Goal: Task Accomplishment & Management: Manage account settings

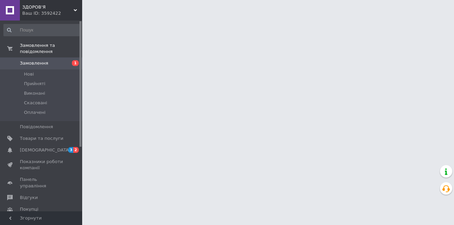
click at [37, 60] on span "Замовлення" at bounding box center [34, 63] width 28 height 6
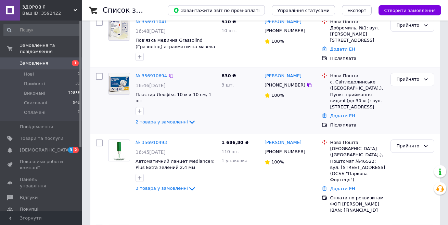
scroll to position [34, 0]
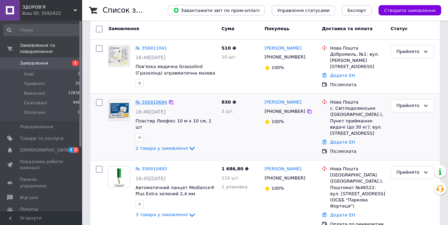
click at [148, 102] on link "№ 356910694" at bounding box center [151, 102] width 31 height 5
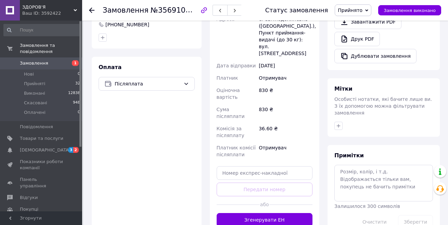
scroll to position [240, 0]
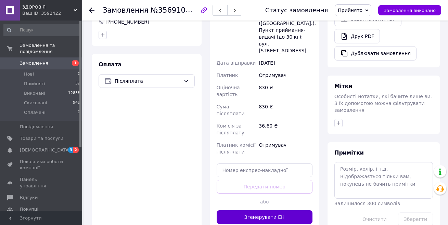
click at [257, 211] on button "Згенерувати ЕН" at bounding box center [265, 218] width 96 height 14
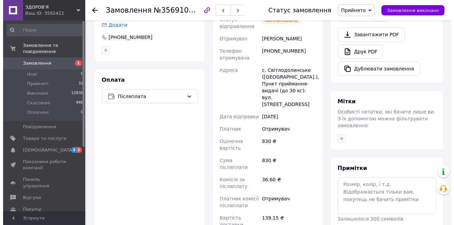
scroll to position [137, 0]
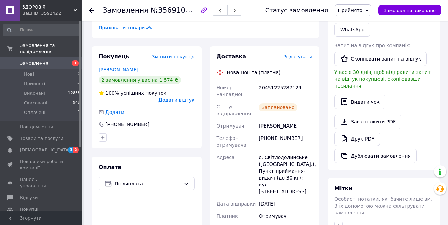
click at [298, 60] on span "Редагувати" at bounding box center [297, 56] width 29 height 5
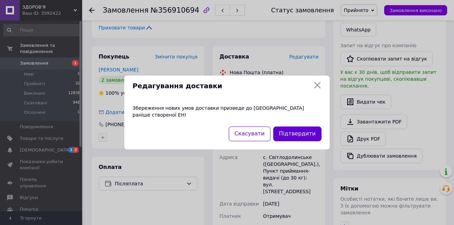
click at [297, 131] on button "Підтвердити" at bounding box center [297, 134] width 48 height 15
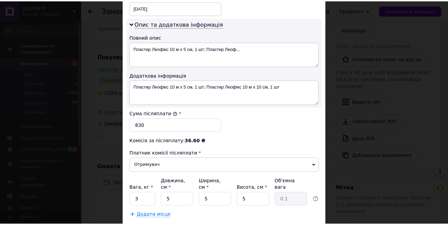
scroll to position [374, 0]
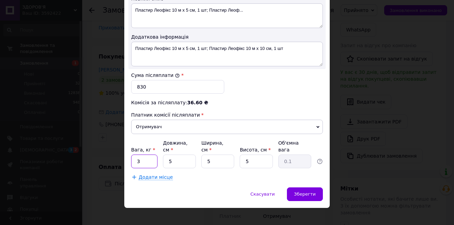
click at [145, 156] on input "3" at bounding box center [144, 162] width 26 height 14
type input "1"
click at [296, 192] on span "Зберегти" at bounding box center [305, 194] width 22 height 5
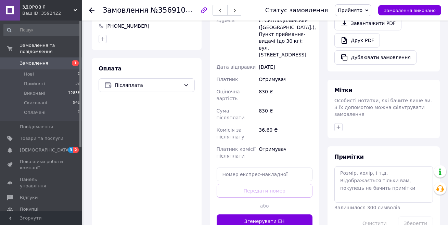
scroll to position [240, 0]
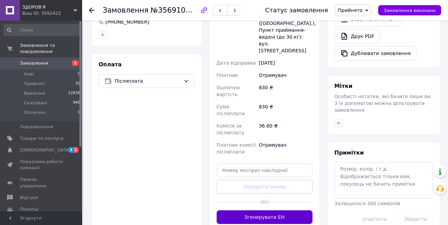
click at [272, 211] on button "Згенерувати ЕН" at bounding box center [265, 218] width 96 height 14
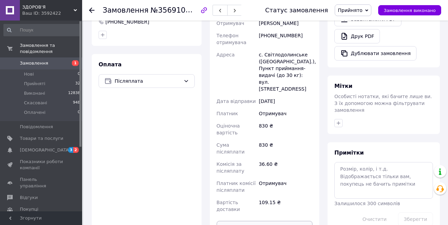
click at [271, 221] on button "Роздрукувати ЕН" at bounding box center [265, 228] width 96 height 14
click at [39, 60] on span "Замовлення" at bounding box center [34, 63] width 28 height 6
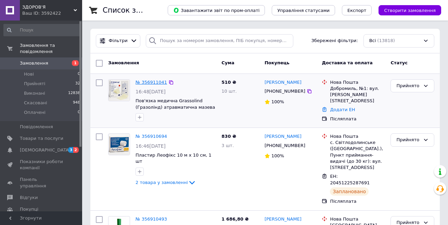
click at [145, 81] on link "№ 356911041" at bounding box center [151, 82] width 31 height 5
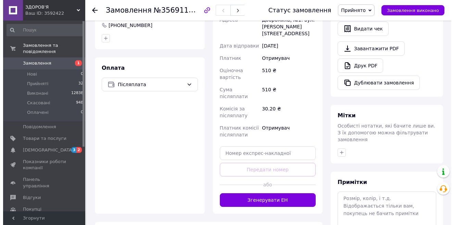
scroll to position [213, 0]
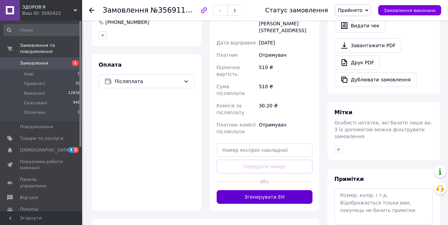
click at [279, 190] on button "Згенерувати ЕН" at bounding box center [265, 197] width 96 height 14
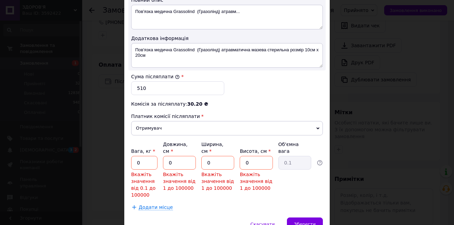
scroll to position [377, 0]
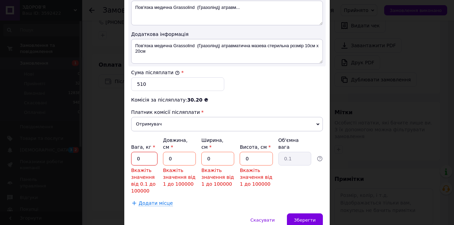
click at [139, 152] on input "0" at bounding box center [144, 159] width 26 height 14
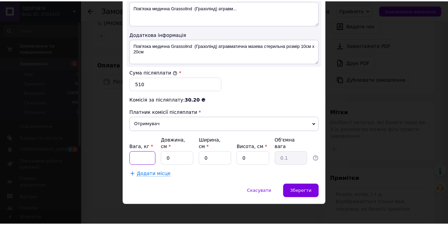
scroll to position [374, 0]
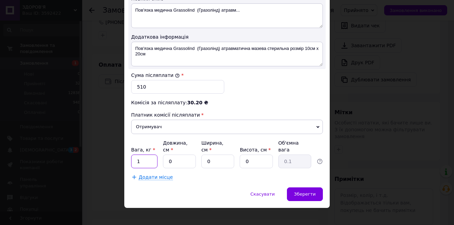
type input "1"
drag, startPoint x: 174, startPoint y: 149, endPoint x: 177, endPoint y: 154, distance: 5.4
click at [174, 155] on input "0" at bounding box center [179, 162] width 33 height 14
type input "1"
type input "0.1"
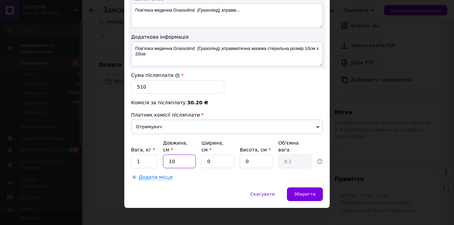
type input "10"
click at [215, 157] on input "0" at bounding box center [217, 162] width 33 height 14
type input "2"
type input "0.1"
type input "20"
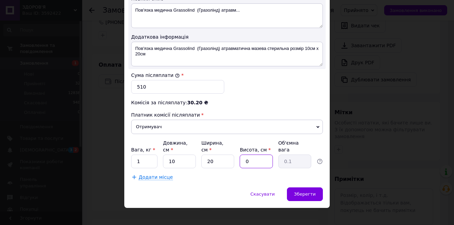
click at [245, 155] on input "0" at bounding box center [256, 162] width 33 height 14
click at [256, 158] on input "0" at bounding box center [256, 162] width 33 height 14
type input "2"
type input "0.1"
type input "20"
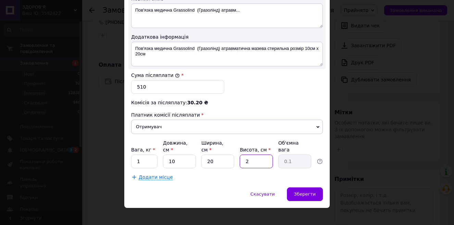
type input "1"
type input "20"
click at [307, 192] on span "Зберегти" at bounding box center [305, 194] width 22 height 5
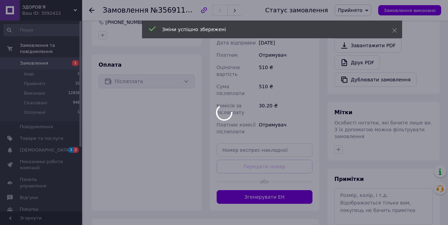
click at [279, 190] on button "Згенерувати ЕН" at bounding box center [265, 197] width 96 height 14
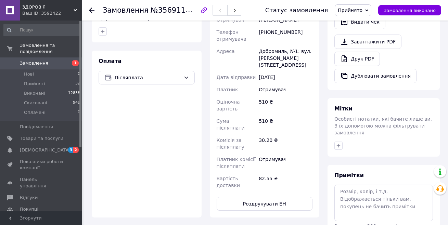
scroll to position [247, 0]
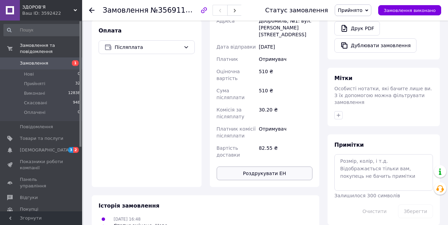
click at [289, 167] on button "Роздрукувати ЕН" at bounding box center [265, 174] width 96 height 14
click at [38, 60] on span "Замовлення" at bounding box center [34, 63] width 28 height 6
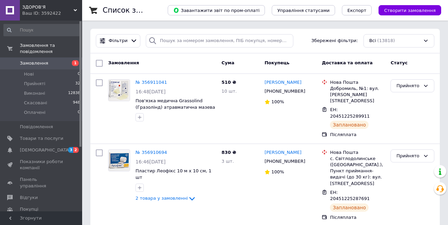
scroll to position [103, 0]
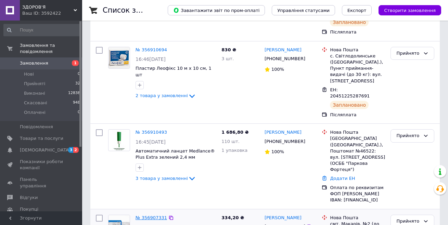
click at [150, 215] on link "№ 356907331" at bounding box center [151, 217] width 31 height 5
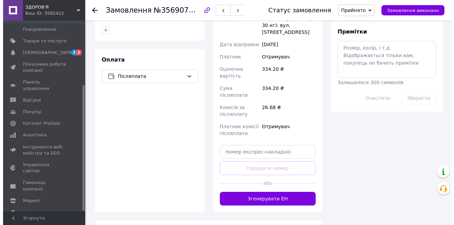
scroll to position [381, 0]
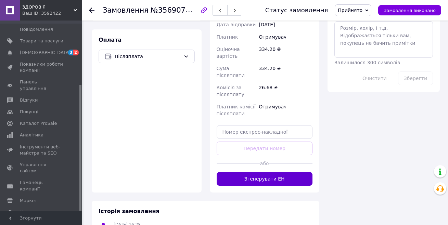
click at [271, 172] on button "Згенерувати ЕН" at bounding box center [265, 179] width 96 height 14
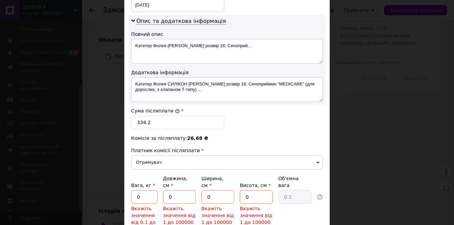
scroll to position [342, 0]
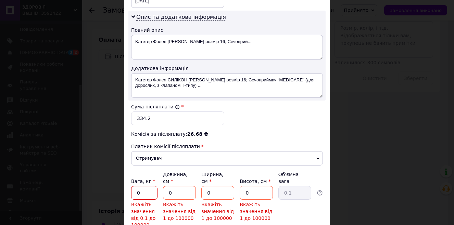
click at [147, 186] on input "0" at bounding box center [144, 193] width 26 height 14
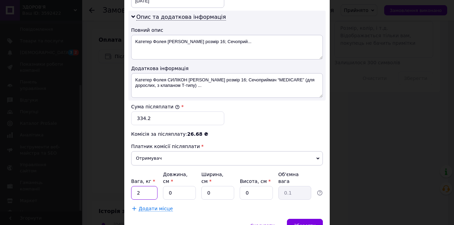
type input "2"
click at [174, 191] on input "0" at bounding box center [179, 193] width 33 height 14
type input "1"
type input "0.1"
type input "10"
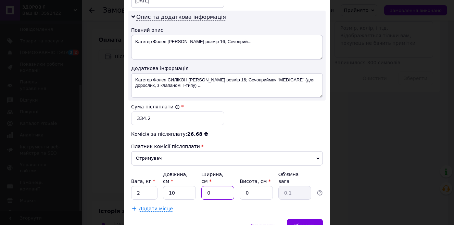
click at [209, 188] on input "0" at bounding box center [217, 193] width 33 height 14
type input "2"
type input "0.1"
type input "20"
click at [266, 186] on input "0" at bounding box center [256, 193] width 33 height 14
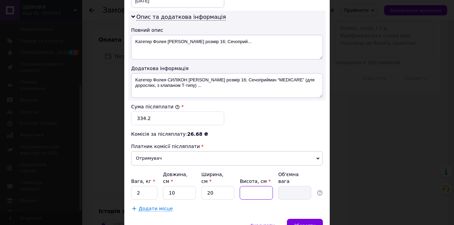
type input "3"
type input "0.15"
type input "30"
type input "1.5"
type input "30"
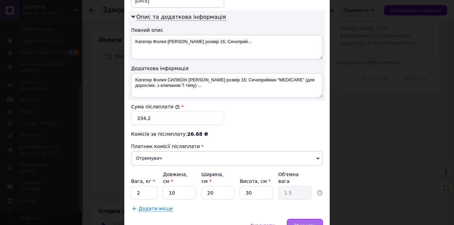
click at [307, 223] on div "Зберегти" at bounding box center [305, 226] width 36 height 14
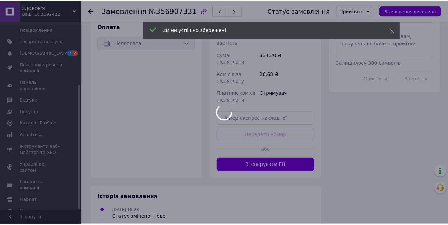
scroll to position [367, 0]
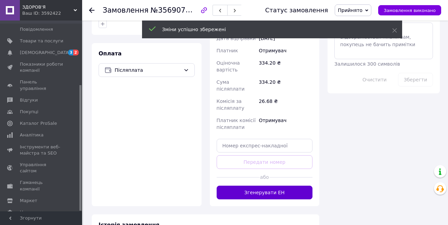
click at [277, 186] on button "Згенерувати ЕН" at bounding box center [265, 193] width 96 height 14
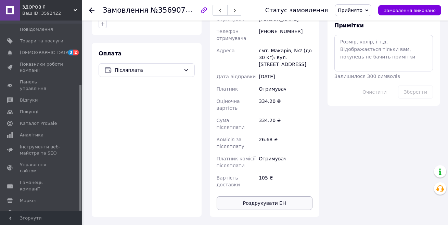
drag, startPoint x: 288, startPoint y: 139, endPoint x: 288, endPoint y: 145, distance: 5.9
click at [288, 139] on div "Доставка Редагувати Нова Пошта (платна) Номер накладної 20451225294320 Статус в…" at bounding box center [265, 78] width 96 height 264
click at [287, 196] on button "Роздрукувати ЕН" at bounding box center [265, 203] width 96 height 14
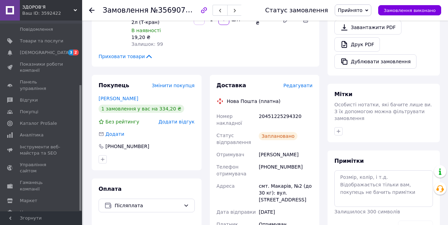
scroll to position [333, 0]
